Goal: Information Seeking & Learning: Understand process/instructions

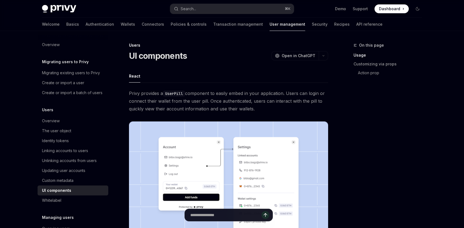
scroll to position [235, 0]
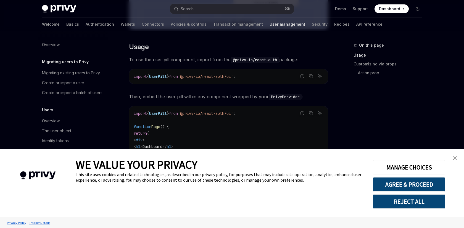
click at [457, 159] on link "close banner" at bounding box center [455, 158] width 11 height 11
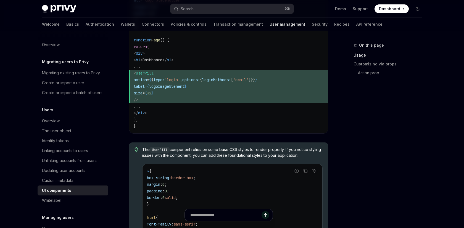
scroll to position [507, 0]
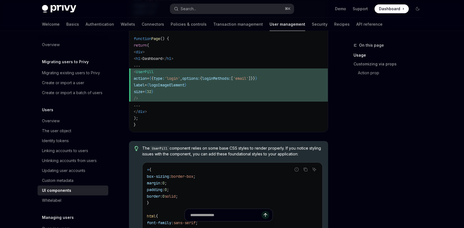
click at [104, 187] on div "UI components" at bounding box center [73, 190] width 63 height 7
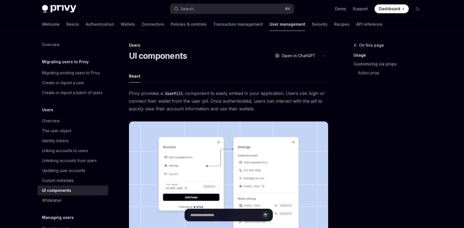
type textarea "*"
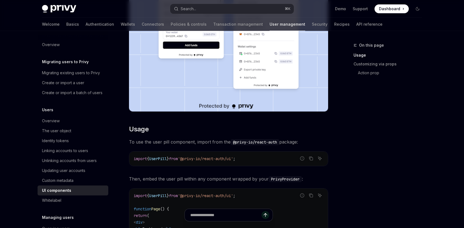
scroll to position [174, 0]
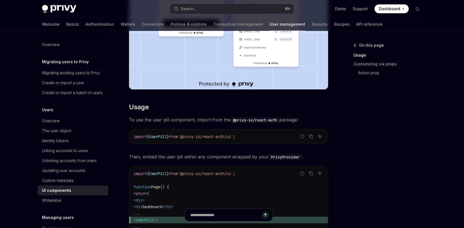
drag, startPoint x: 162, startPoint y: 147, endPoint x: 201, endPoint y: 148, distance: 39.2
click at [201, 217] on span "< UserPill />" at bounding box center [229, 220] width 190 height 7
click at [229, 217] on span "< UserPill />" at bounding box center [229, 220] width 190 height 7
drag, startPoint x: 162, startPoint y: 146, endPoint x: 198, endPoint y: 147, distance: 36.2
click at [198, 217] on span "< UserPill />" at bounding box center [229, 220] width 190 height 7
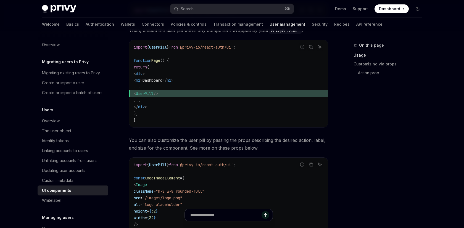
scroll to position [307, 0]
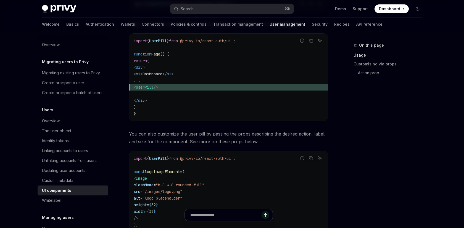
drag, startPoint x: 167, startPoint y: 169, endPoint x: 211, endPoint y: 168, distance: 43.7
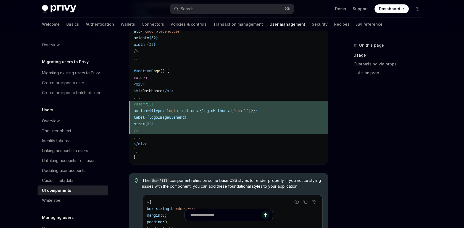
scroll to position [493, 0]
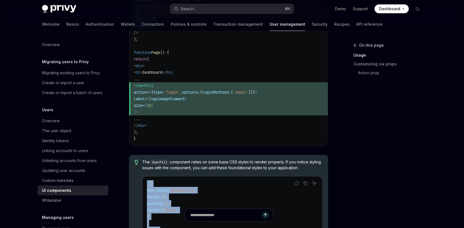
drag, startPoint x: 169, startPoint y: 131, endPoint x: 163, endPoint y: 56, distance: 74.8
click at [163, 180] on code "* { box-sizing : border-box ; margin : 0 ; padding : 0 ; border : 0 solid ; } h…" at bounding box center [232, 229] width 171 height 99
click at [238, 180] on code "* { box-sizing : border-box ; margin : 0 ; padding : 0 ; border : 0 solid ; } h…" at bounding box center [232, 229] width 171 height 99
